Goal: Task Accomplishment & Management: Manage account settings

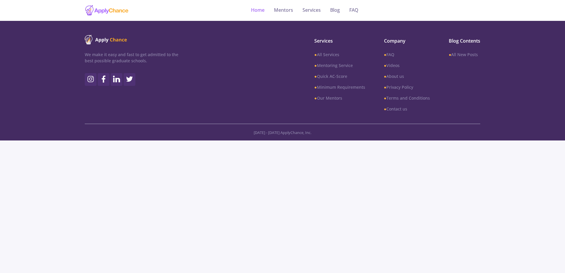
click at [259, 12] on link "Home" at bounding box center [258, 10] width 14 height 21
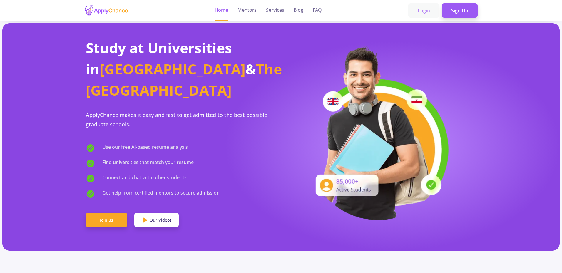
click at [430, 10] on link "Login" at bounding box center [424, 10] width 31 height 15
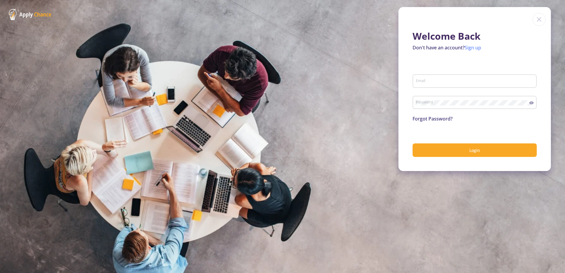
click at [472, 49] on link "Sign up" at bounding box center [472, 47] width 16 height 6
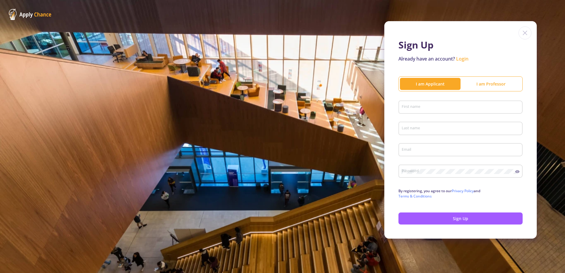
click at [524, 36] on img at bounding box center [524, 32] width 13 height 13
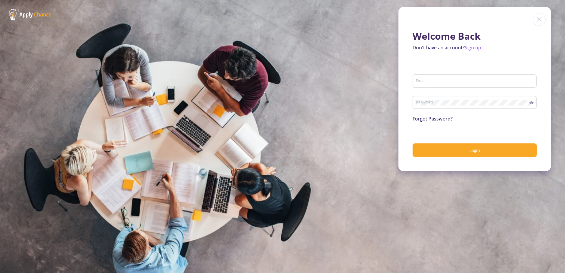
click at [442, 89] on div "Email" at bounding box center [474, 83] width 124 height 19
click at [445, 77] on div "Email" at bounding box center [474, 79] width 119 height 15
click at [442, 80] on input "Email" at bounding box center [475, 81] width 120 height 5
click at [442, 117] on link "Forgot Password?" at bounding box center [432, 119] width 40 height 6
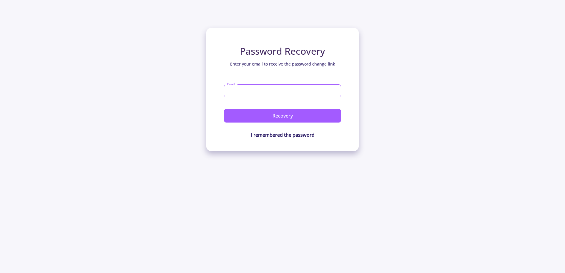
click at [271, 93] on input "Email" at bounding box center [282, 90] width 117 height 13
type input ","
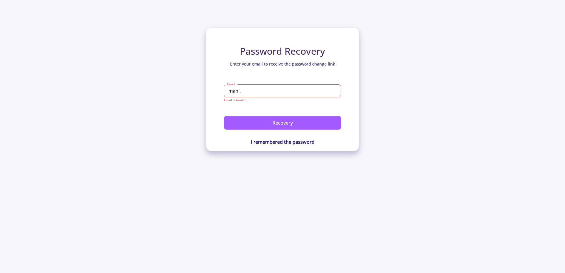
click at [267, 91] on input "mani." at bounding box center [282, 90] width 117 height 13
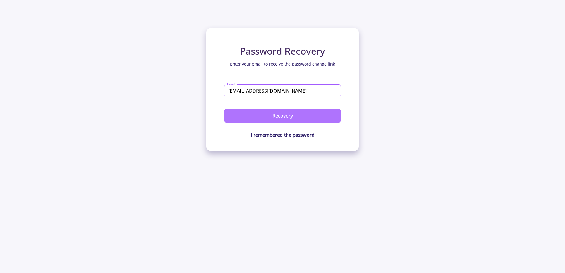
type input "[EMAIL_ADDRESS][DOMAIN_NAME]"
click at [303, 117] on button "Recovery" at bounding box center [282, 116] width 117 height 14
click at [282, 115] on button "Recovery" at bounding box center [282, 116] width 117 height 14
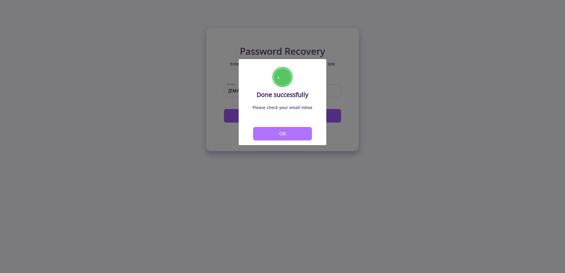
click at [304, 133] on button "OK" at bounding box center [282, 134] width 59 height 14
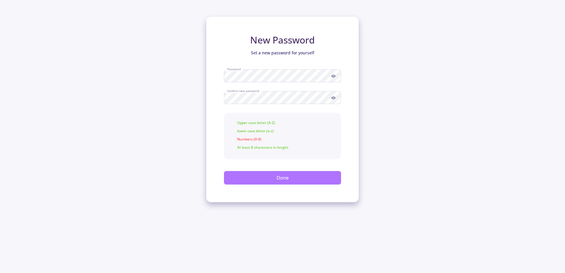
click at [286, 177] on button "Done" at bounding box center [282, 178] width 117 height 14
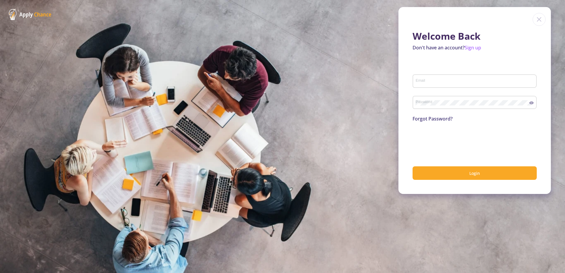
click at [449, 81] on input "Email" at bounding box center [475, 81] width 120 height 5
click at [437, 97] on div "Password" at bounding box center [472, 101] width 114 height 15
click at [436, 110] on div "Password" at bounding box center [474, 104] width 124 height 19
click at [439, 82] on input "Email" at bounding box center [475, 81] width 120 height 5
paste input "[EMAIL_ADDRESS][DOMAIN_NAME]"
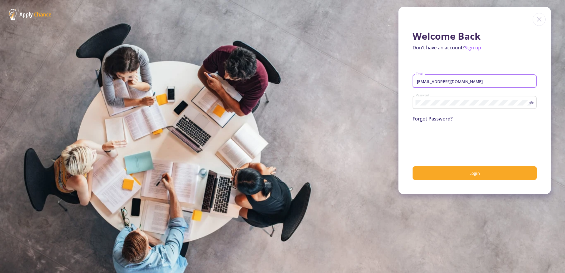
type input "[EMAIL_ADDRESS][DOMAIN_NAME]"
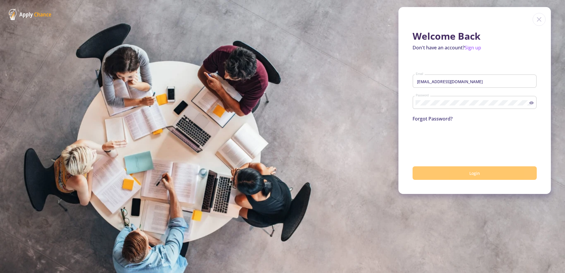
click at [455, 179] on button "Login" at bounding box center [474, 173] width 124 height 14
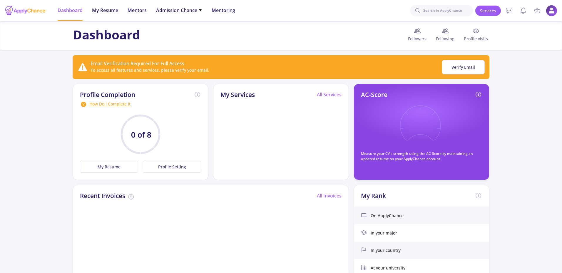
click at [550, 14] on img at bounding box center [551, 10] width 11 height 11
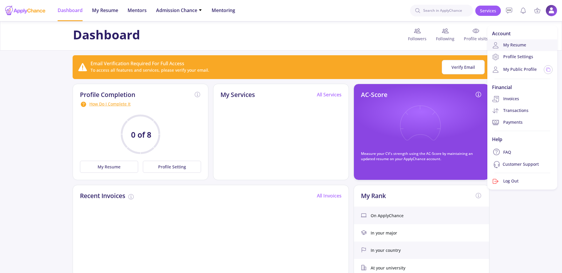
click at [524, 46] on link "My Resume" at bounding box center [523, 45] width 70 height 12
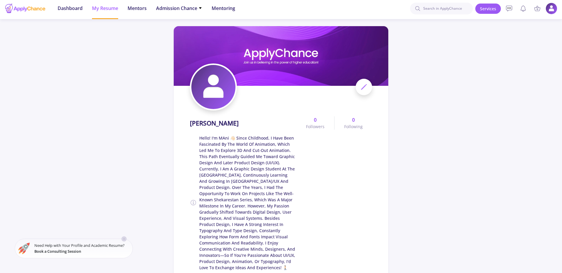
scroll to position [59, 0]
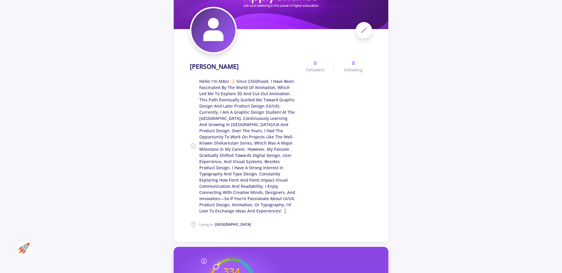
click at [211, 43] on img at bounding box center [213, 30] width 44 height 44
click at [366, 27] on icon at bounding box center [364, 30] width 7 height 7
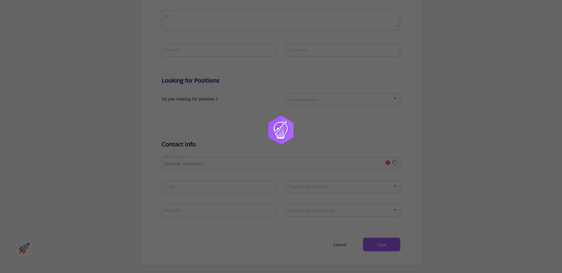
type input "[PERSON_NAME]"
type textarea "Hello! I'm MAni 👋🏻 Since childhood, I have been fascinated by the world of anim…"
type input "[GEOGRAPHIC_DATA]"
type input "MAniGhafouri"
type input "[EMAIL_ADDRESS][DOMAIN_NAME]"
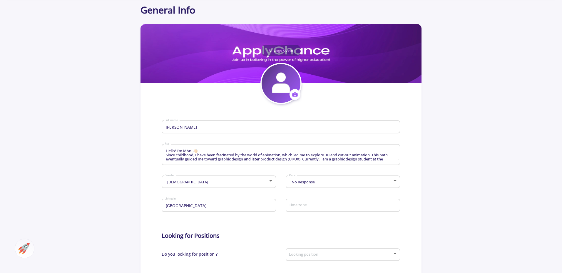
scroll to position [29, 0]
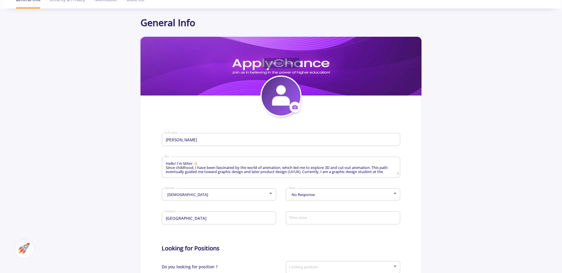
click at [296, 107] on icon at bounding box center [295, 107] width 5 height 4
click at [302, 123] on button "Change photo" at bounding box center [322, 125] width 65 height 15
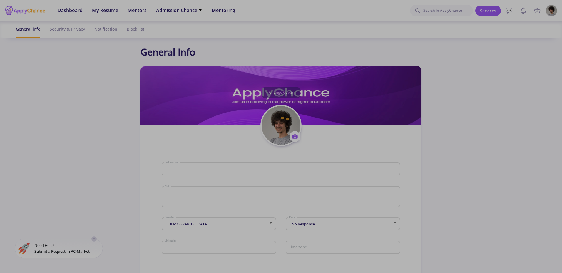
type input "[PERSON_NAME]"
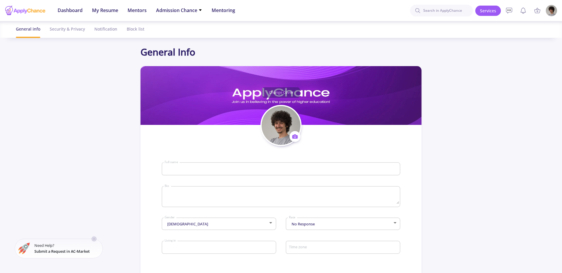
type textarea "Hello! I'm MAni 👋🏻 Since childhood, I have been fascinated by the world of anim…"
type input "Iran"
type input "MAniGhafouri"
type input "[EMAIL_ADDRESS][DOMAIN_NAME]"
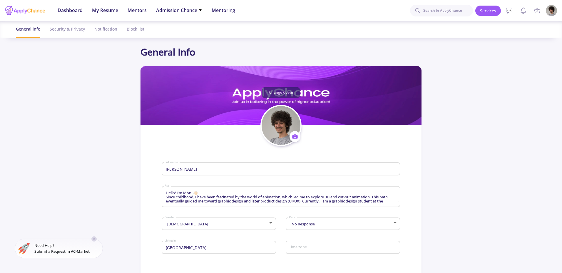
click at [289, 91] on button "Change Cover" at bounding box center [281, 92] width 38 height 11
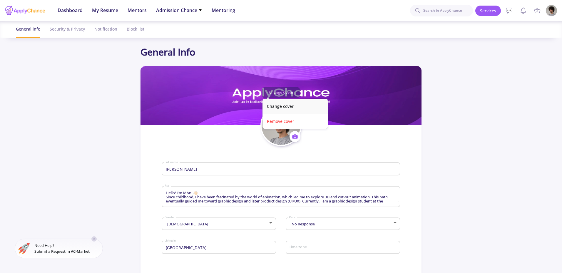
click at [294, 107] on button "Change cover" at bounding box center [295, 106] width 65 height 15
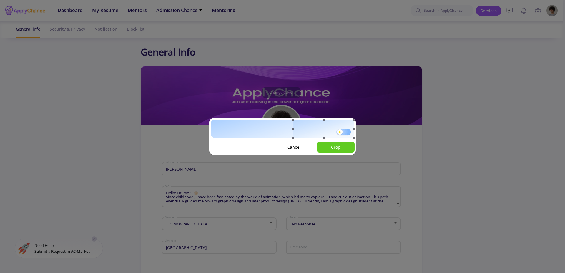
drag, startPoint x: 305, startPoint y: 130, endPoint x: 358, endPoint y: 131, distance: 53.0
click at [358, 131] on div "Cancel Crop" at bounding box center [282, 136] width 565 height 273
drag, startPoint x: 292, startPoint y: 118, endPoint x: 289, endPoint y: 113, distance: 6.4
click at [289, 113] on div "Cancel Crop" at bounding box center [282, 136] width 565 height 273
click at [334, 128] on div at bounding box center [323, 129] width 61 height 19
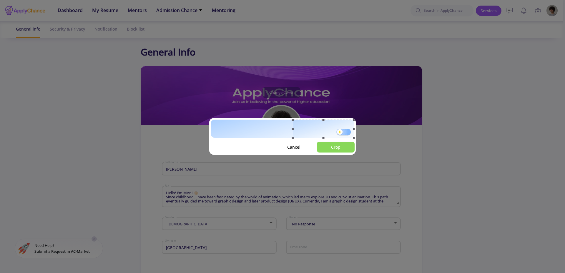
click at [344, 152] on button "Crop" at bounding box center [336, 147] width 38 height 11
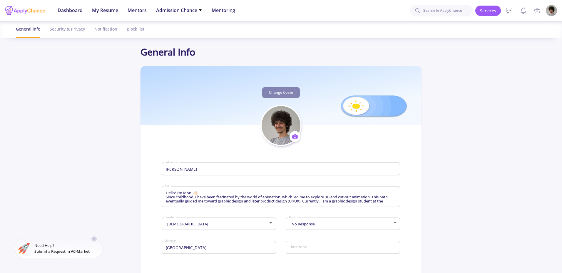
click at [374, 98] on div "Change Cover Change cover Remove cover" at bounding box center [281, 92] width 281 height 11
click at [292, 92] on button "Change Cover" at bounding box center [281, 92] width 38 height 11
click at [291, 102] on button "Change cover" at bounding box center [295, 106] width 65 height 15
click at [281, 94] on button "Change Cover" at bounding box center [281, 92] width 38 height 11
click at [287, 104] on button "Change cover" at bounding box center [295, 106] width 65 height 15
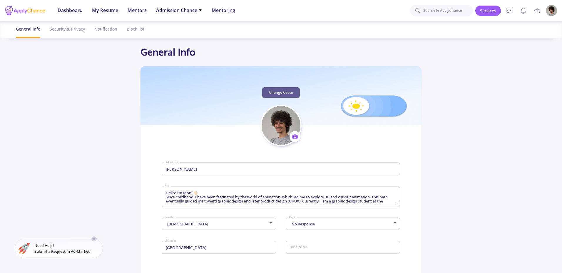
click at [291, 94] on button "Change Cover" at bounding box center [281, 92] width 38 height 11
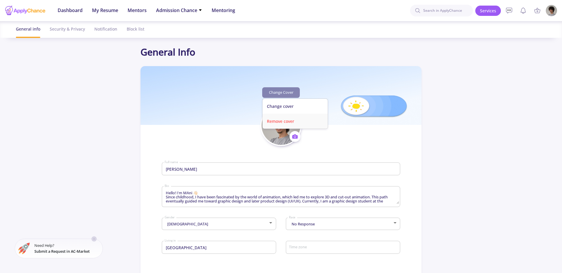
click at [293, 120] on button "Remove cover" at bounding box center [295, 121] width 65 height 15
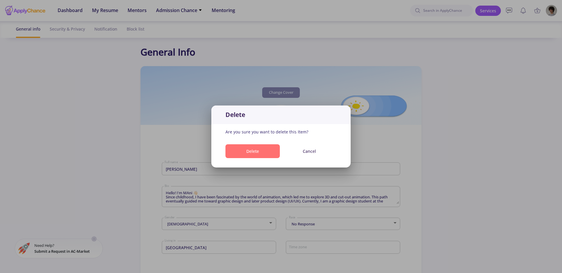
click at [271, 151] on button "Delete" at bounding box center [253, 151] width 54 height 14
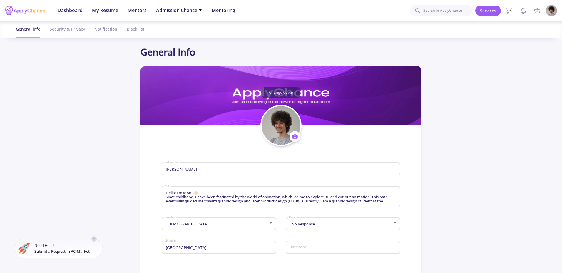
click at [282, 94] on button "Change Cover" at bounding box center [281, 92] width 38 height 11
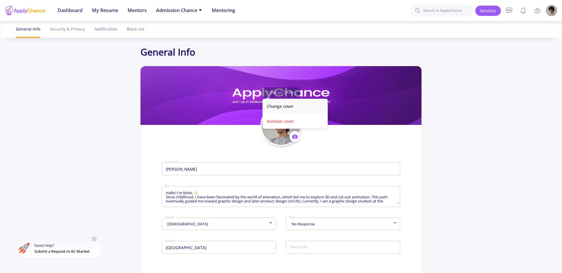
click at [296, 106] on button "Change cover" at bounding box center [295, 106] width 65 height 15
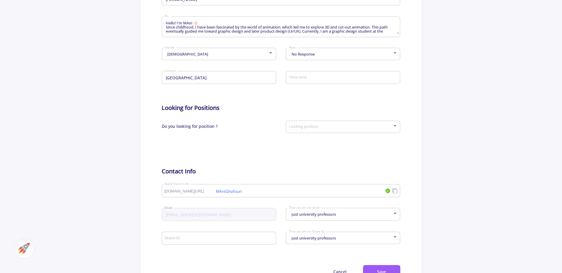
scroll to position [176, 0]
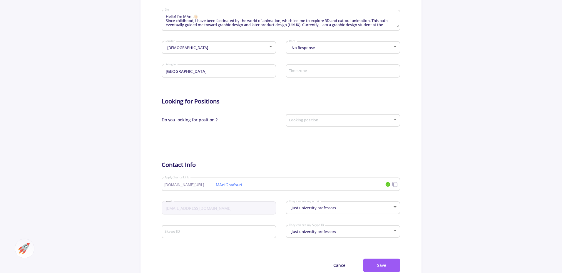
click at [326, 120] on span at bounding box center [341, 121] width 102 height 4
click at [245, 128] on div at bounding box center [281, 136] width 562 height 273
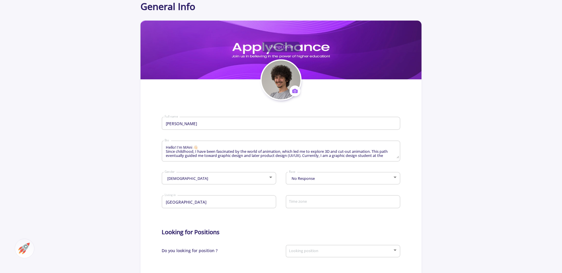
scroll to position [147, 0]
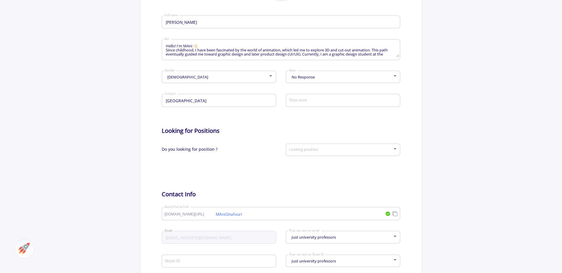
click at [314, 81] on div "No Response Race" at bounding box center [343, 76] width 109 height 15
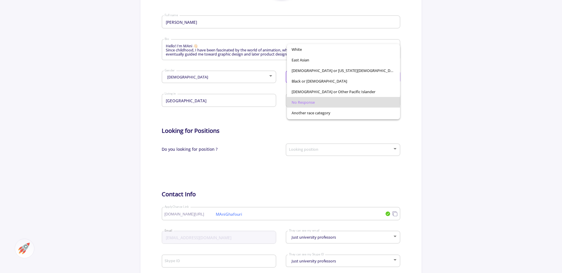
scroll to position [21, 0]
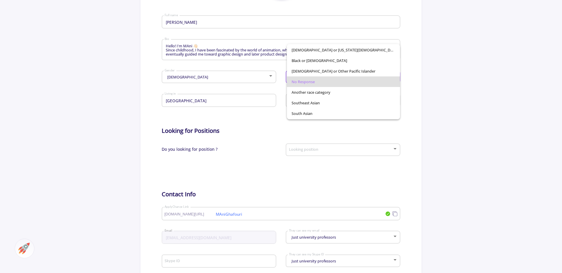
click at [322, 124] on div at bounding box center [281, 136] width 562 height 273
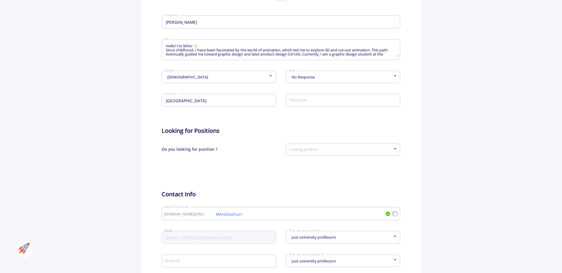
scroll to position [294, 0]
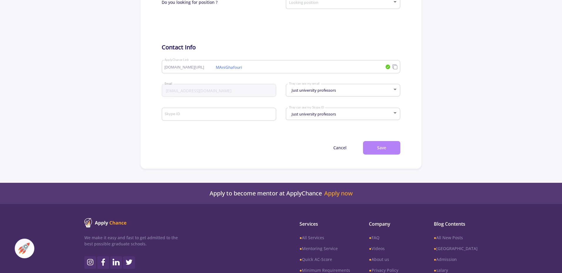
click at [387, 151] on button "Save" at bounding box center [381, 148] width 37 height 14
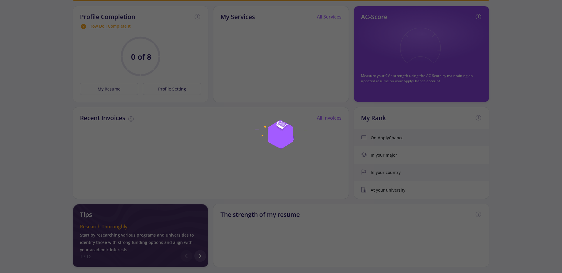
scroll to position [88, 0]
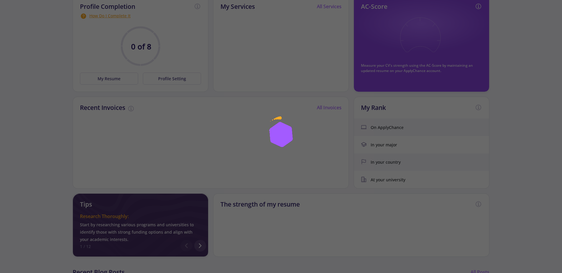
click at [363, 115] on div at bounding box center [281, 136] width 562 height 273
click at [244, 153] on div at bounding box center [281, 136] width 562 height 273
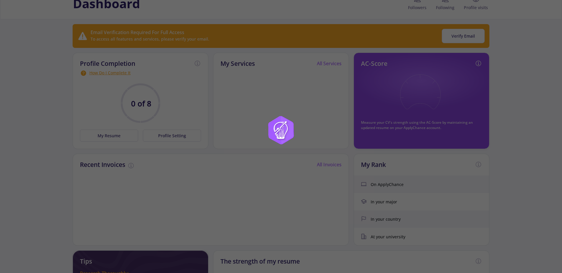
scroll to position [0, 0]
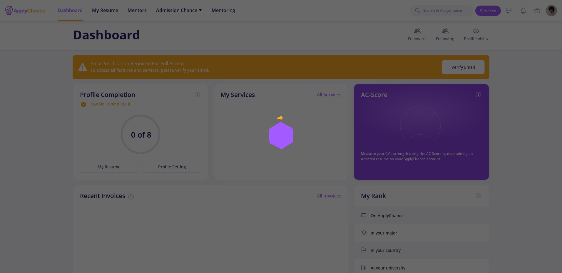
click at [138, 99] on div at bounding box center [281, 136] width 562 height 273
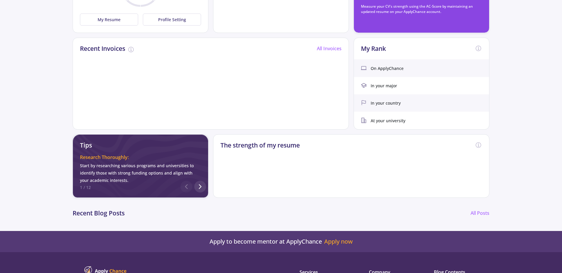
scroll to position [59, 0]
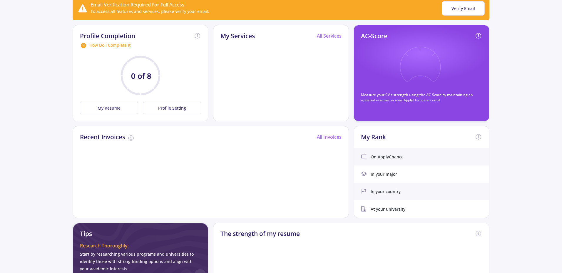
click at [386, 164] on div "On ApplyChance" at bounding box center [421, 156] width 135 height 17
click at [388, 154] on span "On ApplyChance" at bounding box center [387, 157] width 33 height 6
click at [406, 157] on div "On ApplyChance" at bounding box center [421, 156] width 135 height 17
click at [356, 156] on div "On ApplyChance" at bounding box center [421, 156] width 135 height 17
click at [395, 156] on span "On ApplyChance" at bounding box center [387, 157] width 33 height 6
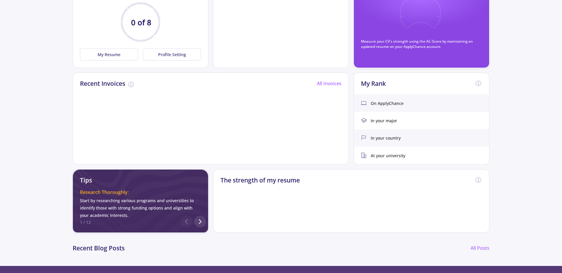
scroll to position [88, 0]
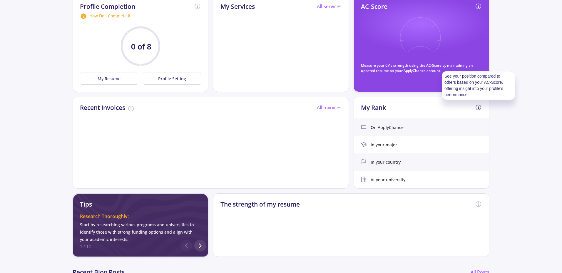
click at [481, 106] on icon at bounding box center [478, 107] width 5 height 5
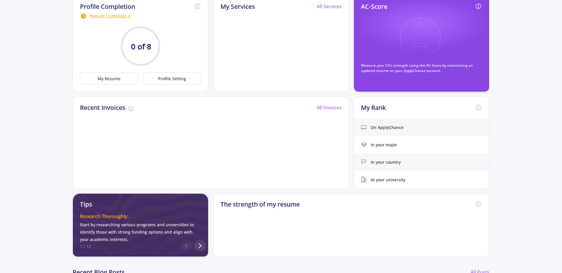
drag, startPoint x: 479, startPoint y: 108, endPoint x: 380, endPoint y: 112, distance: 99.8
click at [479, 108] on icon at bounding box center [478, 107] width 7 height 7
click at [379, 112] on div "My Rank" at bounding box center [421, 107] width 135 height 21
click at [378, 107] on h2 "My Rank" at bounding box center [373, 107] width 25 height 7
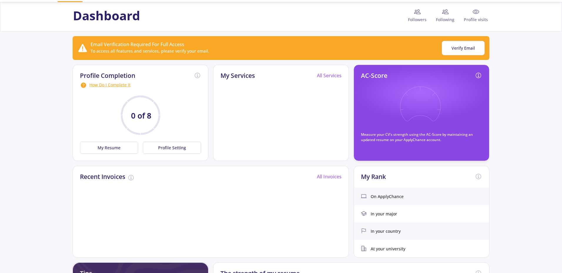
scroll to position [0, 0]
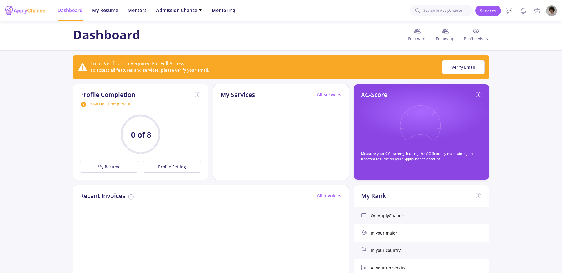
click at [551, 12] on img at bounding box center [551, 10] width 11 height 11
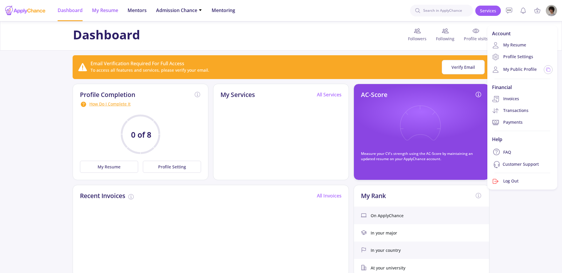
click at [104, 11] on span "My Resume" at bounding box center [105, 10] width 26 height 7
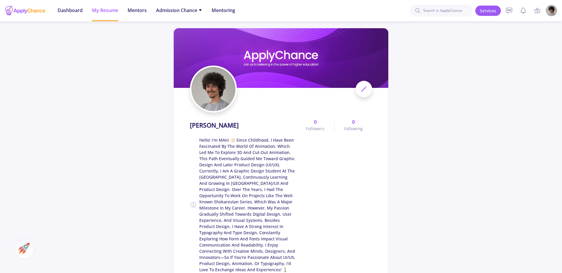
scroll to position [206, 0]
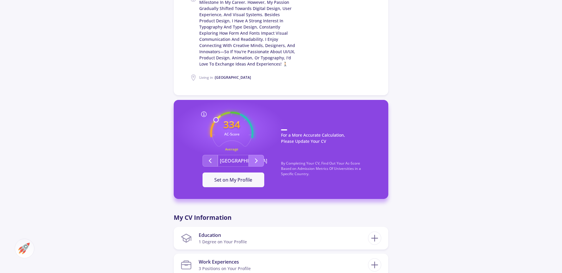
click at [253, 155] on button "Second group" at bounding box center [256, 161] width 15 height 12
click at [210, 157] on icon "Second group" at bounding box center [210, 160] width 7 height 7
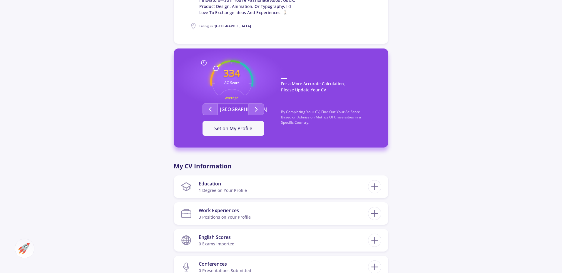
scroll to position [294, 0]
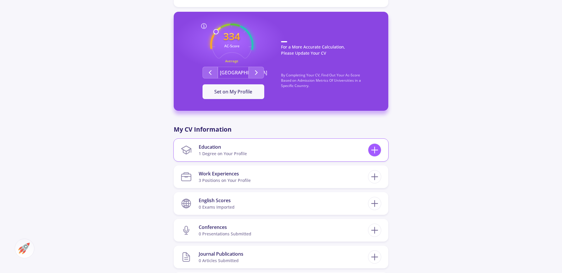
click at [371, 145] on icon at bounding box center [374, 150] width 11 height 11
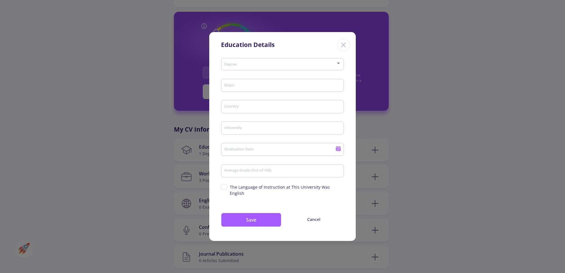
click at [382, 81] on div "Education Details Degree Major Country University Graduation Date Average Grade…" at bounding box center [282, 136] width 565 height 273
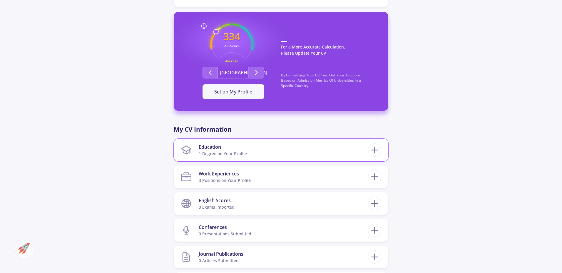
click at [210, 144] on div "Education" at bounding box center [223, 147] width 48 height 7
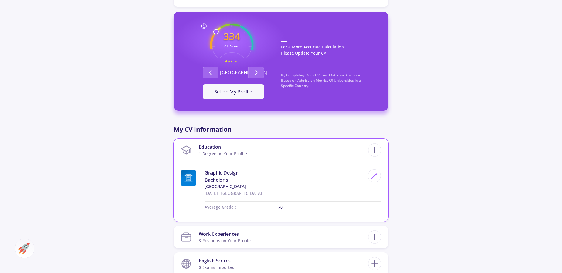
click at [251, 144] on section "Education 1 Degree on Your Profile" at bounding box center [274, 150] width 187 height 18
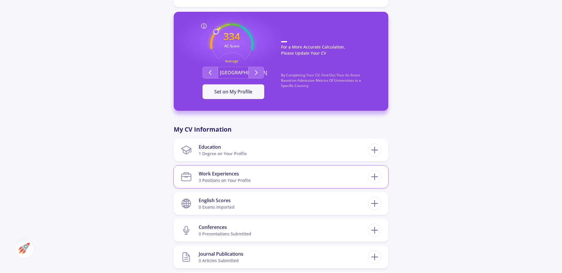
click at [245, 170] on div "Work Experiences" at bounding box center [225, 173] width 52 height 7
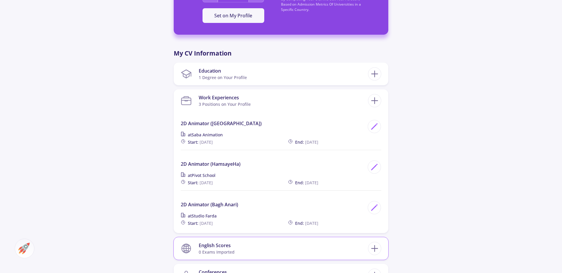
scroll to position [441, 0]
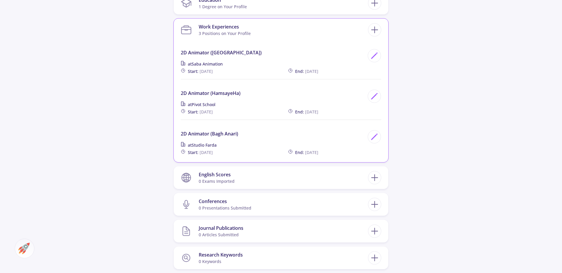
click at [228, 23] on div "Work Experiences" at bounding box center [225, 26] width 52 height 7
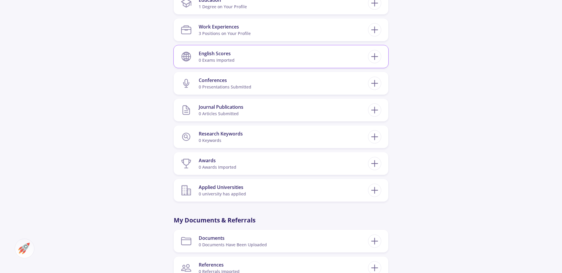
click at [246, 51] on section "English Scores 0 exams imported" at bounding box center [274, 57] width 187 height 18
click at [199, 50] on div "English Scores" at bounding box center [217, 53] width 36 height 7
drag, startPoint x: 180, startPoint y: 54, endPoint x: 188, endPoint y: 55, distance: 7.7
click at [180, 54] on div "English Scores 0 exams imported" at bounding box center [281, 56] width 215 height 23
click at [375, 54] on line at bounding box center [375, 57] width 0 height 6
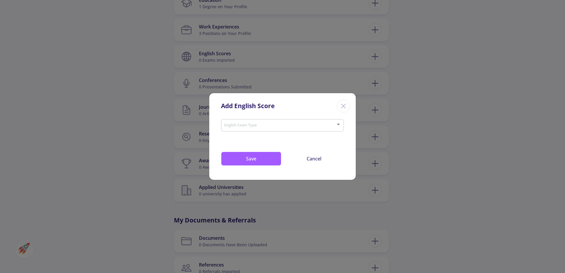
click at [323, 131] on div "English Exam Type" at bounding box center [282, 124] width 117 height 15
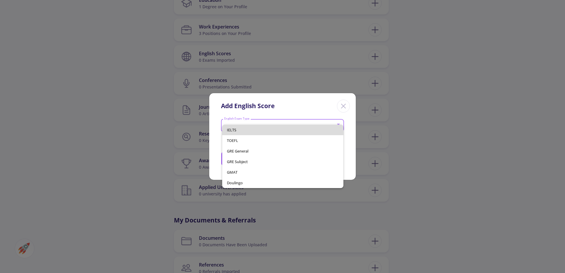
click at [323, 125] on span "IELTS" at bounding box center [283, 130] width 112 height 11
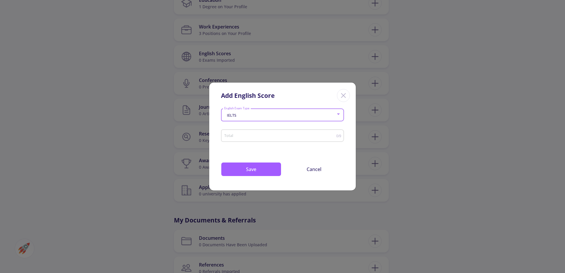
click at [332, 114] on div "IELTS" at bounding box center [280, 115] width 112 height 4
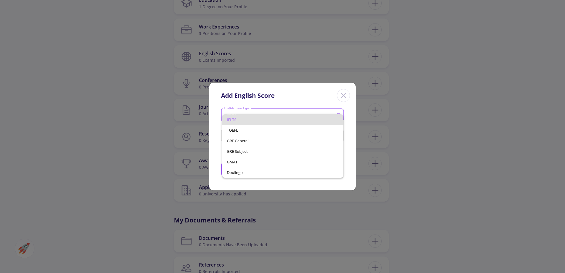
click at [323, 106] on div at bounding box center [282, 136] width 565 height 273
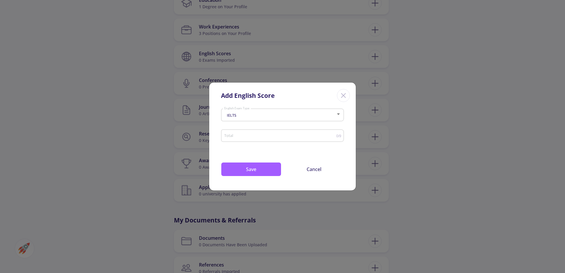
click at [341, 95] on icon "Close" at bounding box center [343, 95] width 9 height 9
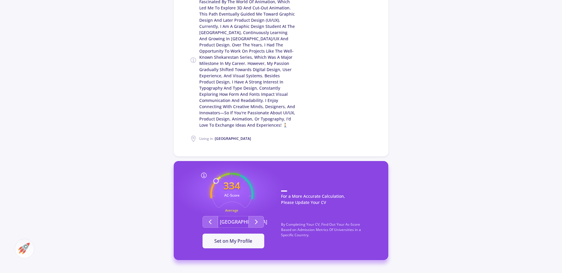
scroll to position [29, 0]
